Goal: Task Accomplishment & Management: Use online tool/utility

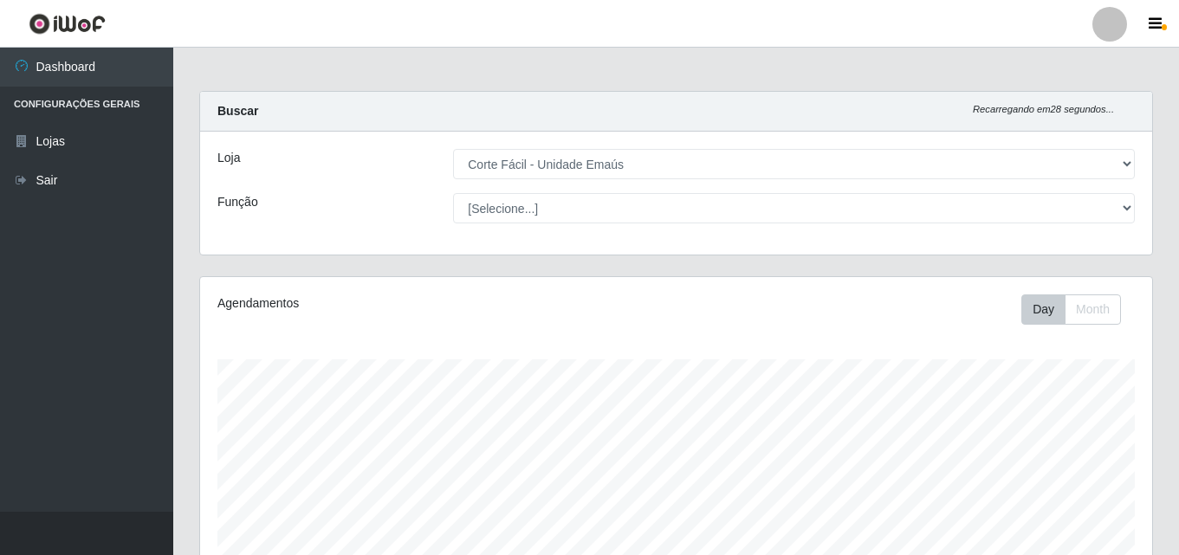
select select "201"
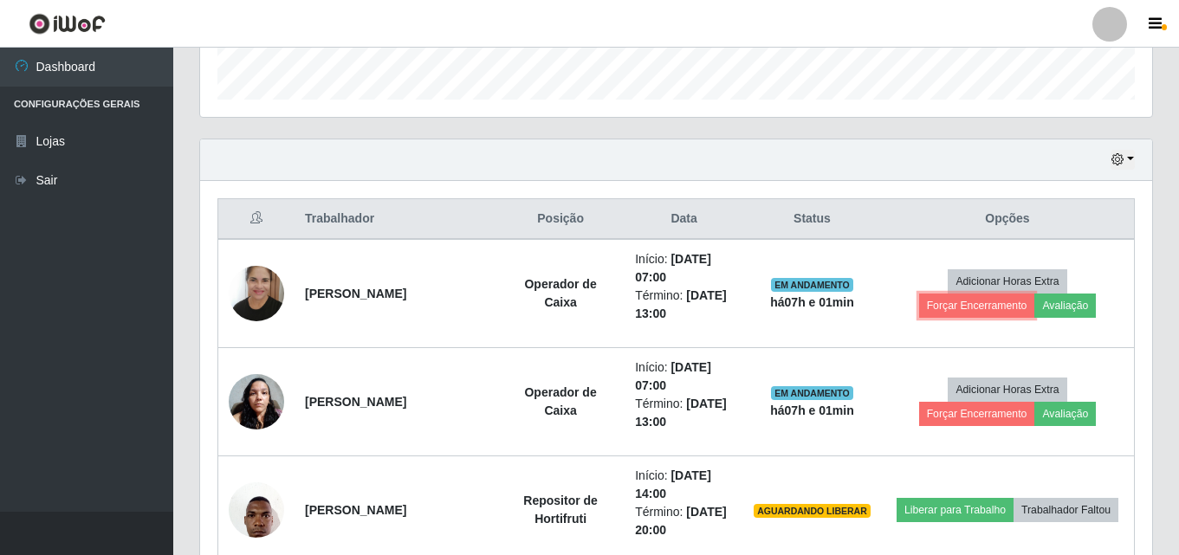
click at [964, 302] on button "Forçar Encerramento" at bounding box center [977, 306] width 116 height 24
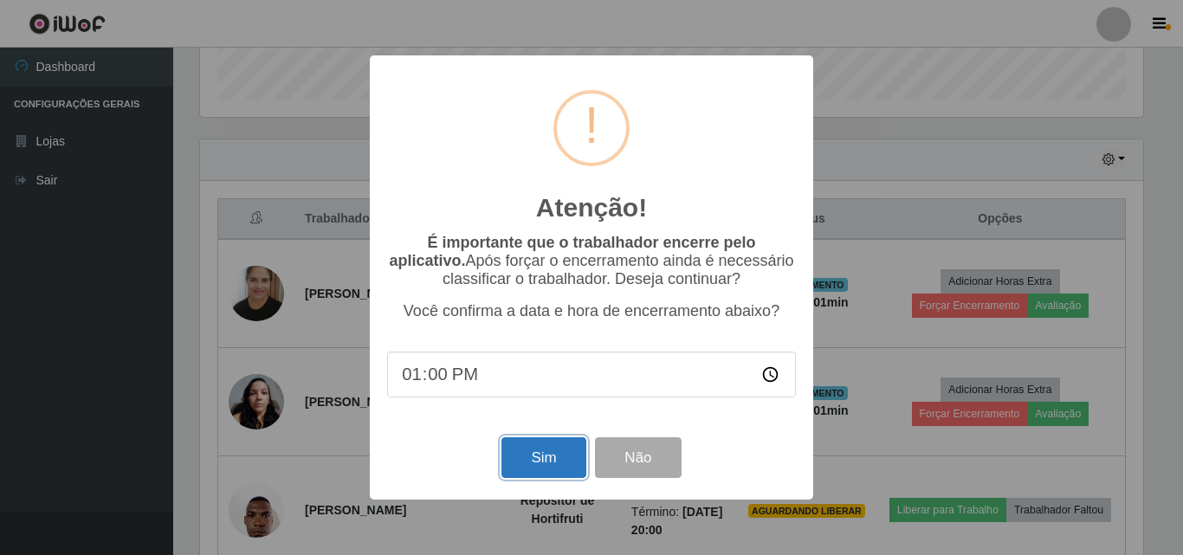
click at [560, 457] on button "Sim" at bounding box center [544, 457] width 84 height 41
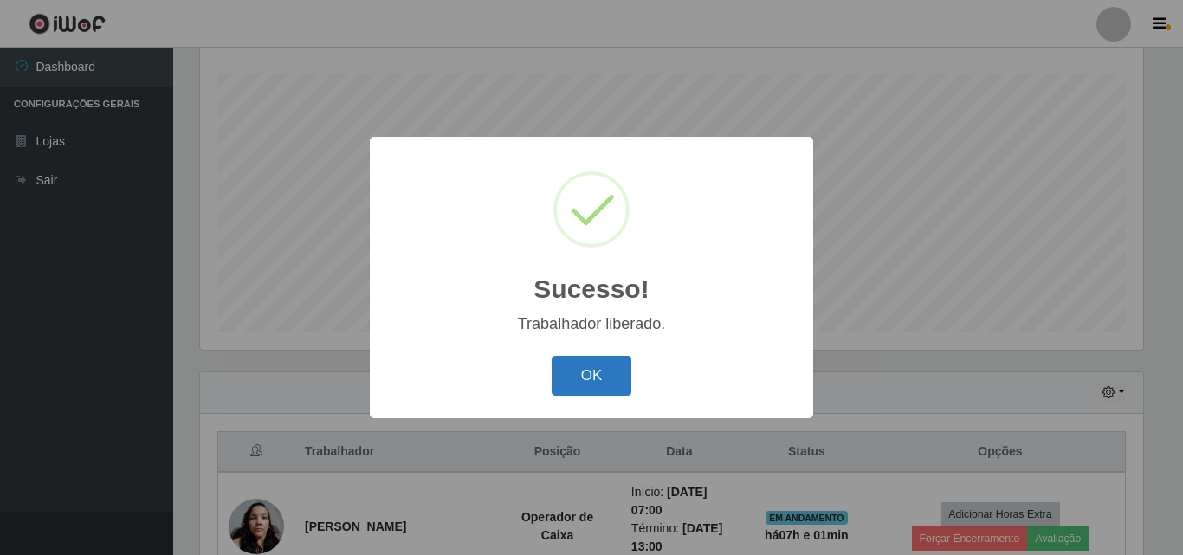
drag, startPoint x: 590, startPoint y: 396, endPoint x: 603, endPoint y: 392, distance: 13.4
click at [596, 394] on button "OK" at bounding box center [592, 376] width 81 height 41
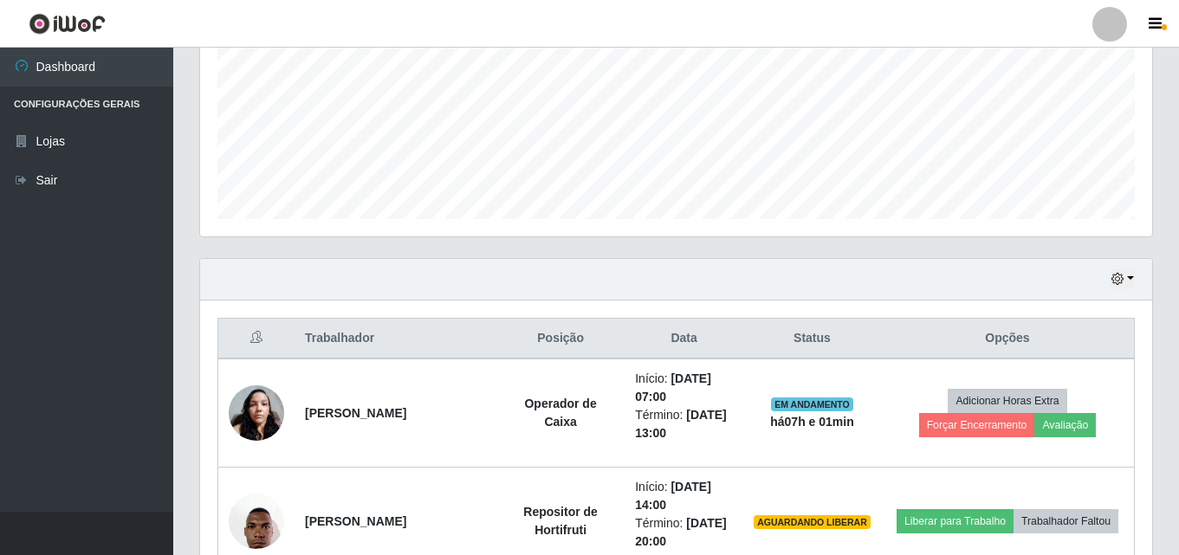
scroll to position [720, 0]
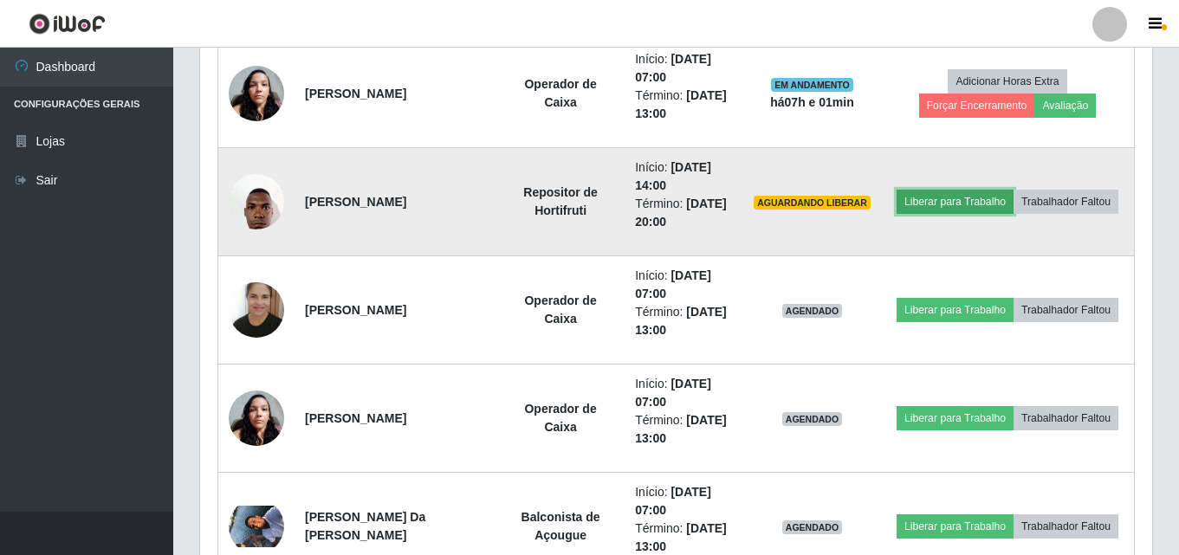
click at [965, 199] on button "Liberar para Trabalho" at bounding box center [954, 202] width 117 height 24
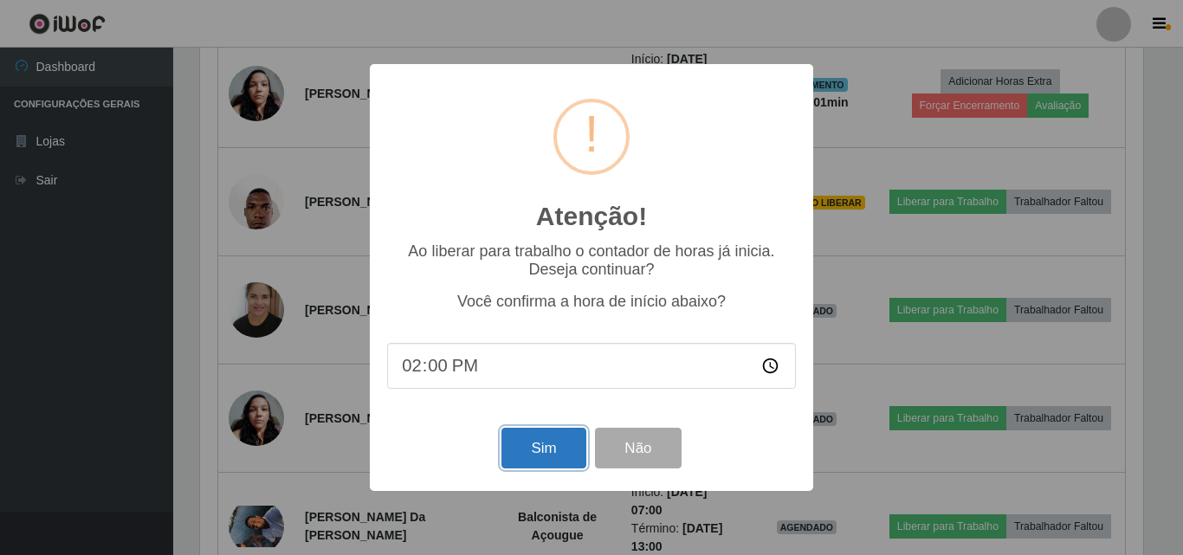
click at [540, 450] on button "Sim" at bounding box center [544, 448] width 84 height 41
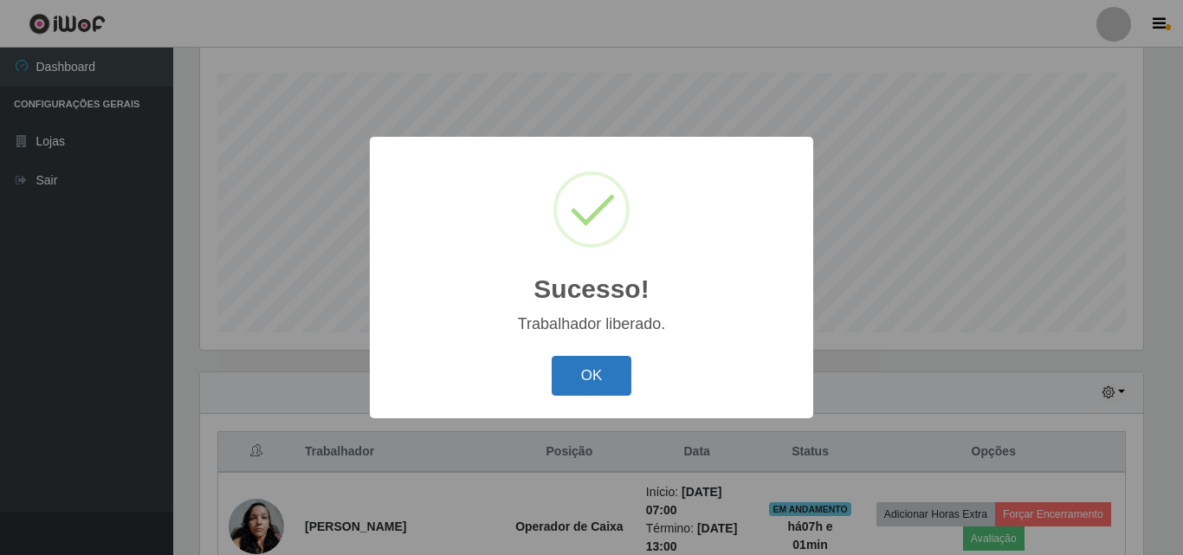
click at [612, 377] on button "OK" at bounding box center [592, 376] width 81 height 41
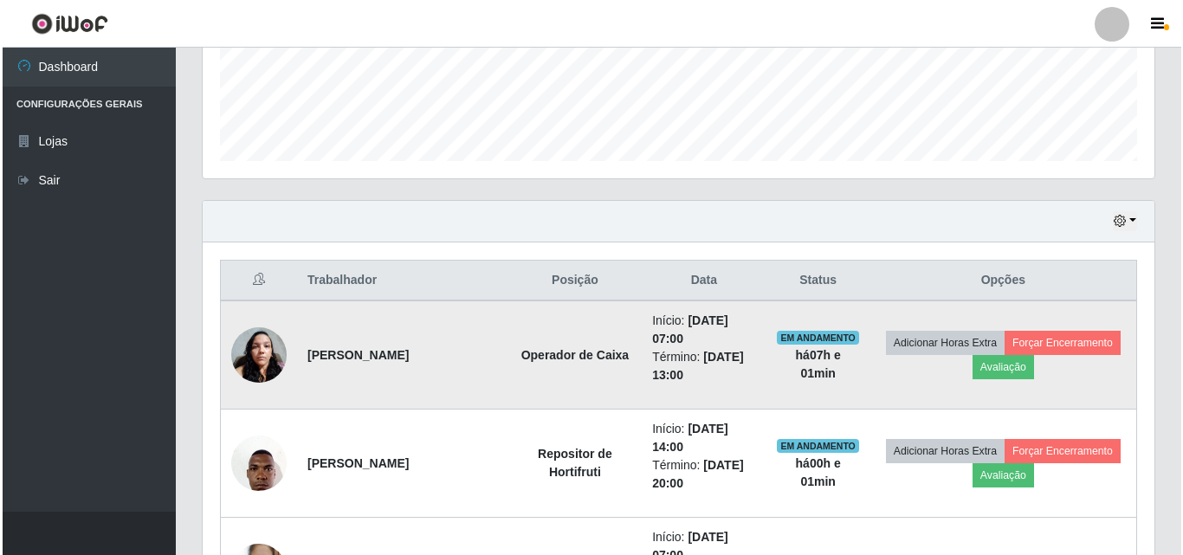
scroll to position [460, 0]
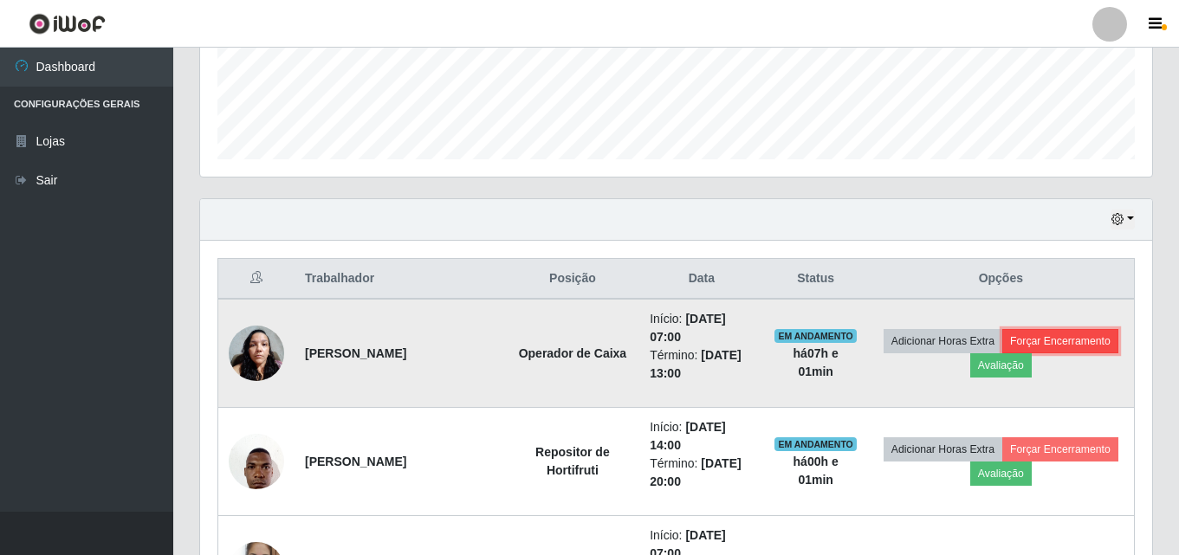
click at [1046, 336] on button "Forçar Encerramento" at bounding box center [1060, 341] width 116 height 24
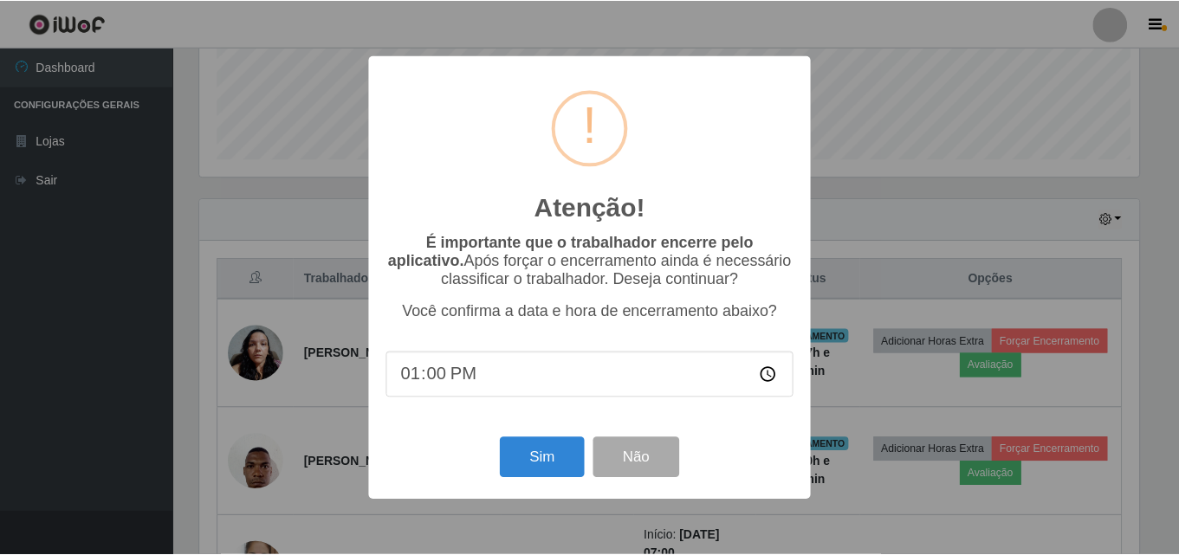
scroll to position [359, 943]
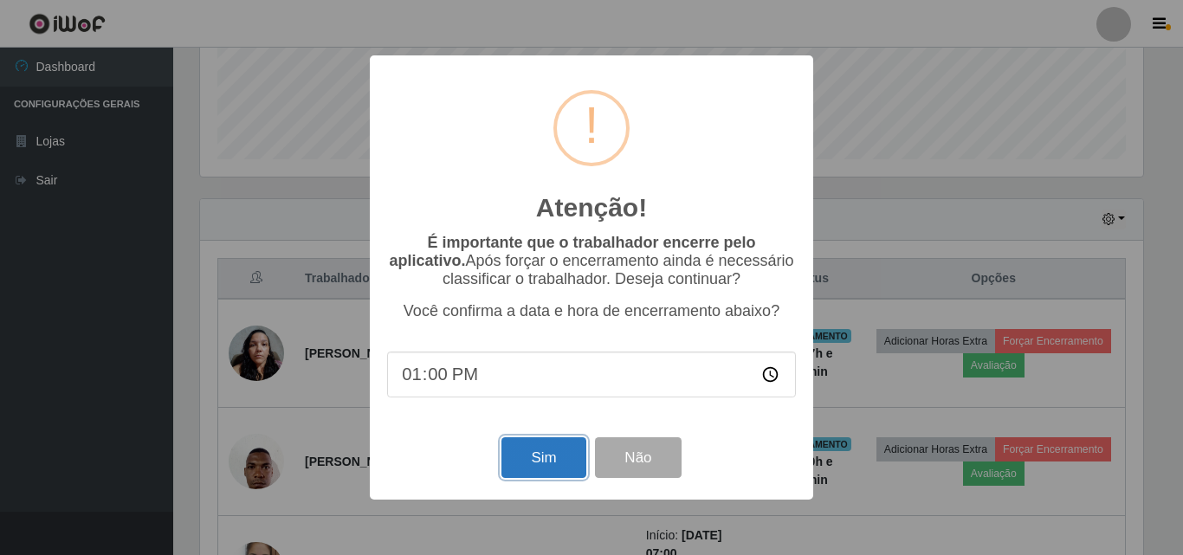
drag, startPoint x: 539, startPoint y: 456, endPoint x: 552, endPoint y: 450, distance: 14.7
click at [538, 457] on button "Sim" at bounding box center [544, 457] width 84 height 41
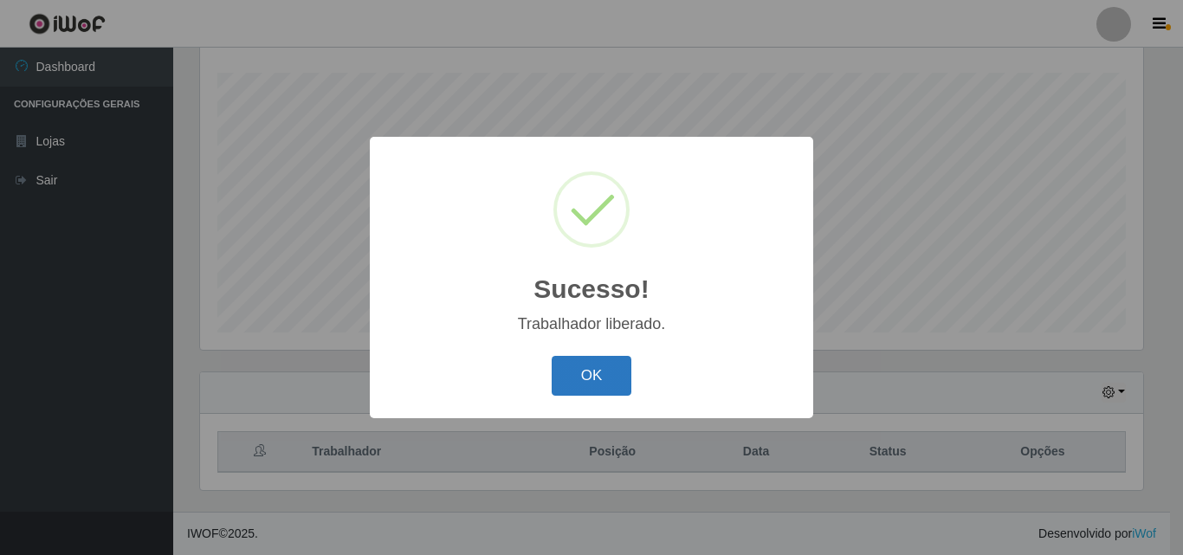
click at [615, 372] on button "OK" at bounding box center [592, 376] width 81 height 41
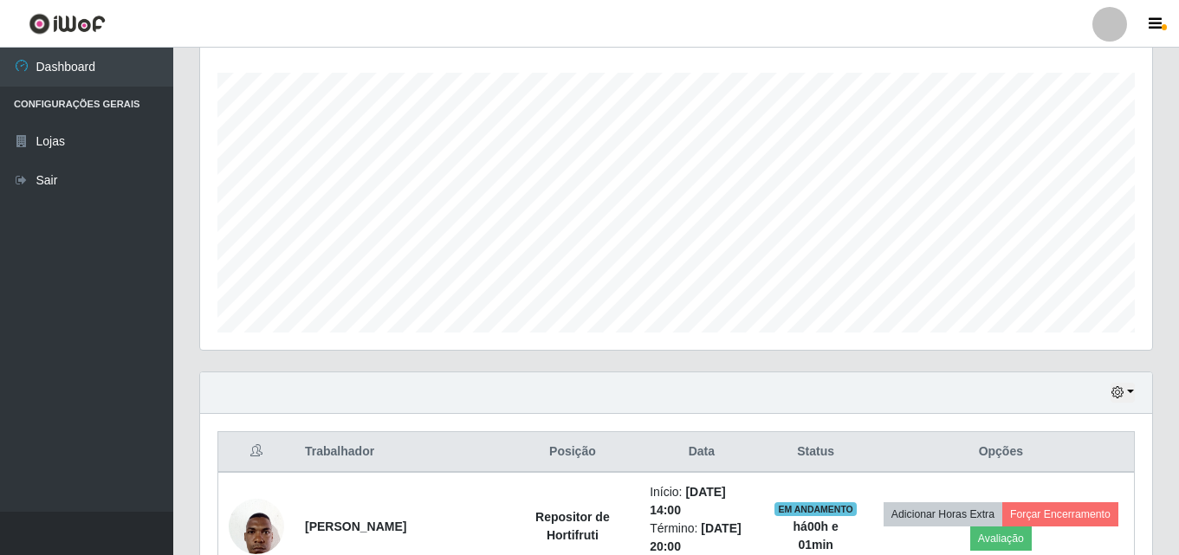
scroll to position [0, 0]
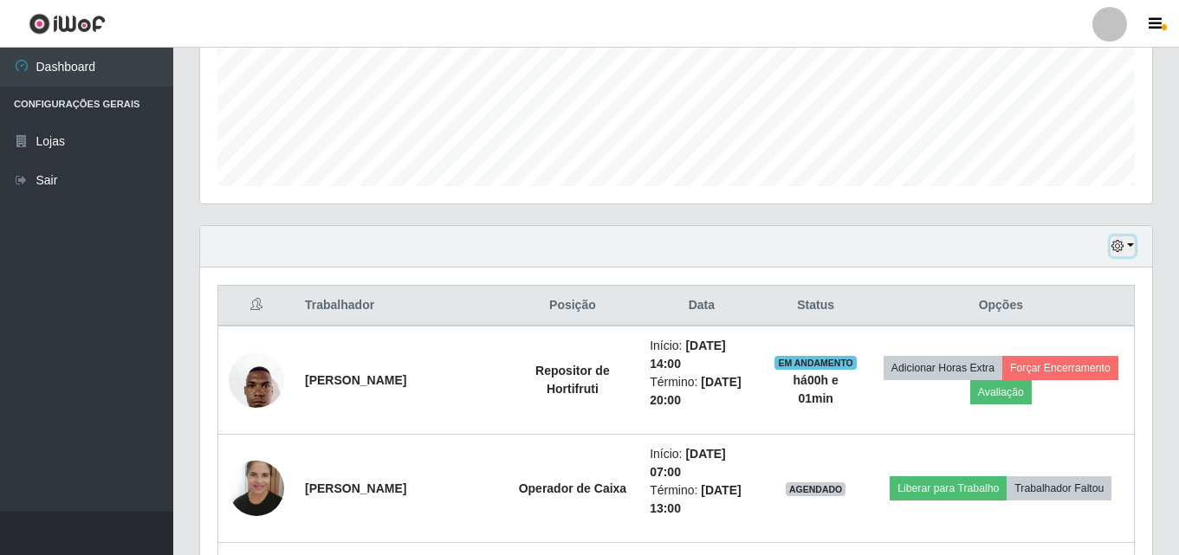
click at [1120, 249] on icon "button" at bounding box center [1117, 246] width 12 height 12
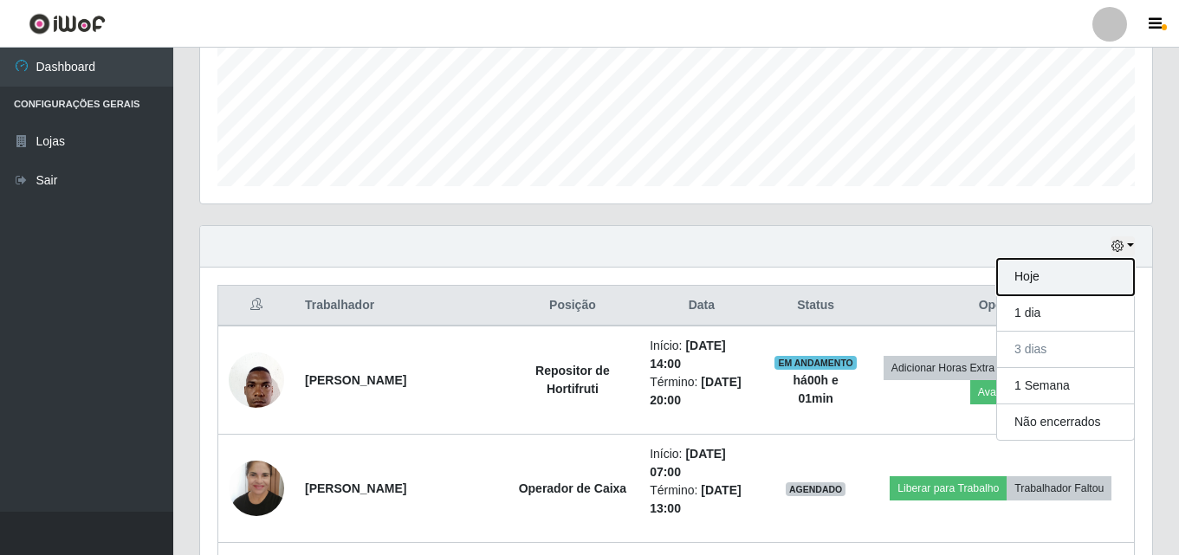
click at [1064, 283] on button "Hoje" at bounding box center [1065, 277] width 137 height 36
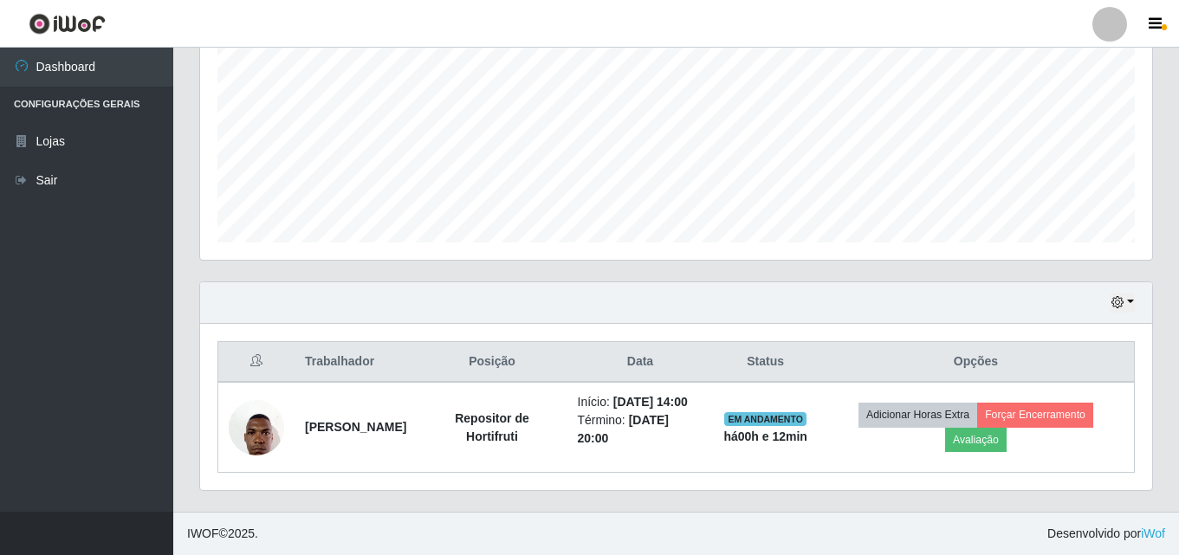
scroll to position [395, 0]
